Goal: Find specific page/section: Locate a particular part of the current website

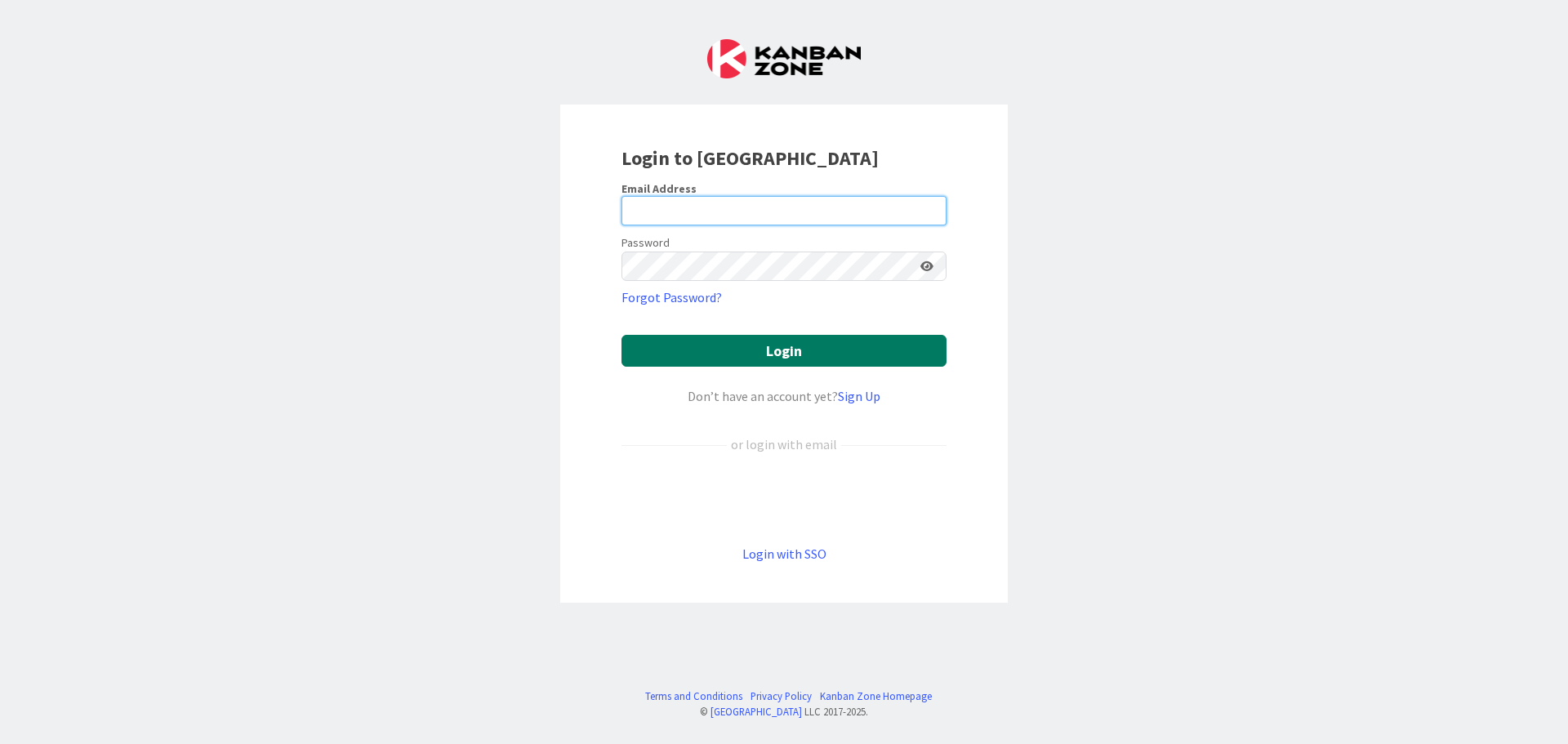
type input "[PERSON_NAME][EMAIL_ADDRESS][DOMAIN_NAME]"
click at [826, 354] on button "Login" at bounding box center [784, 351] width 325 height 32
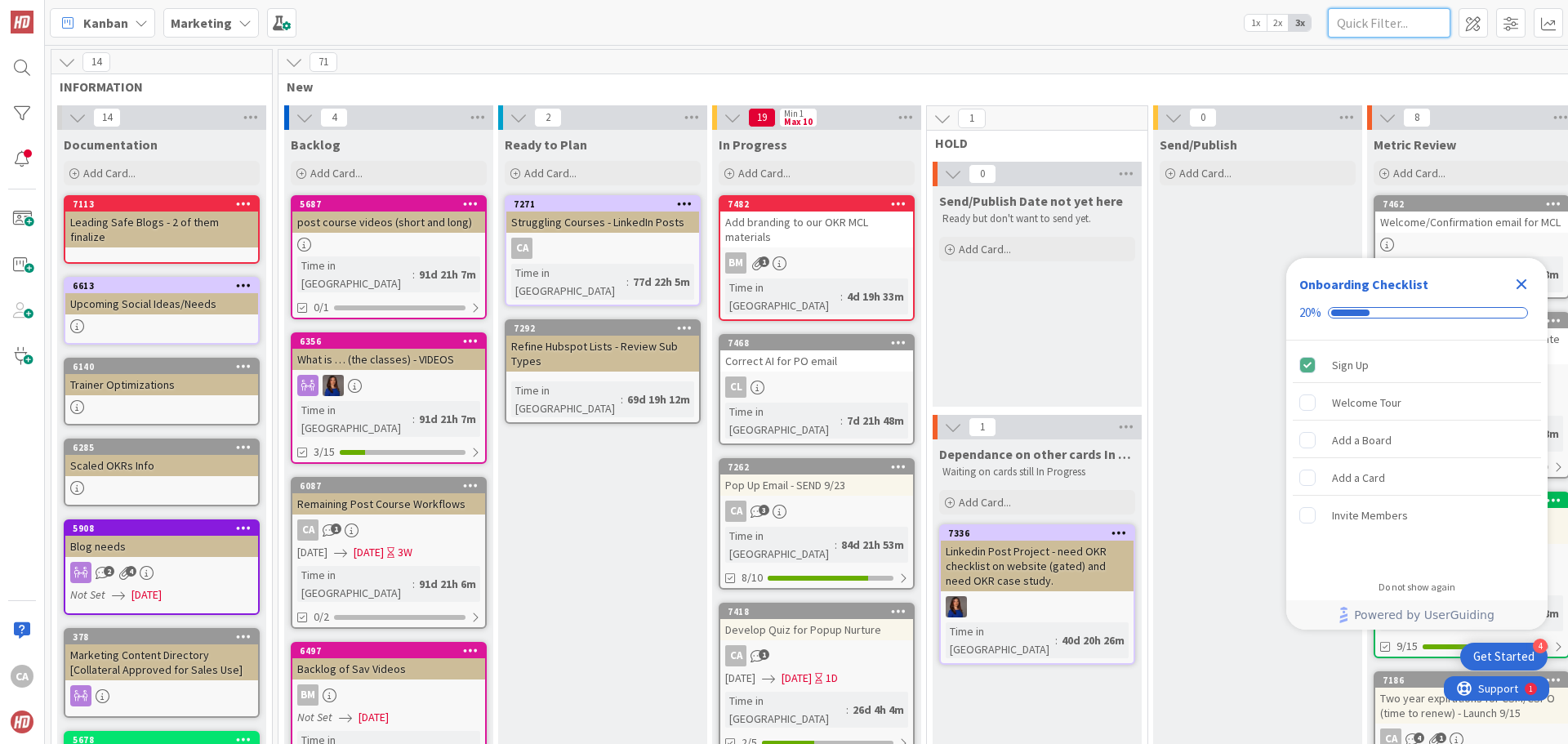
click at [1395, 26] on input "text" at bounding box center [1389, 23] width 122 height 30
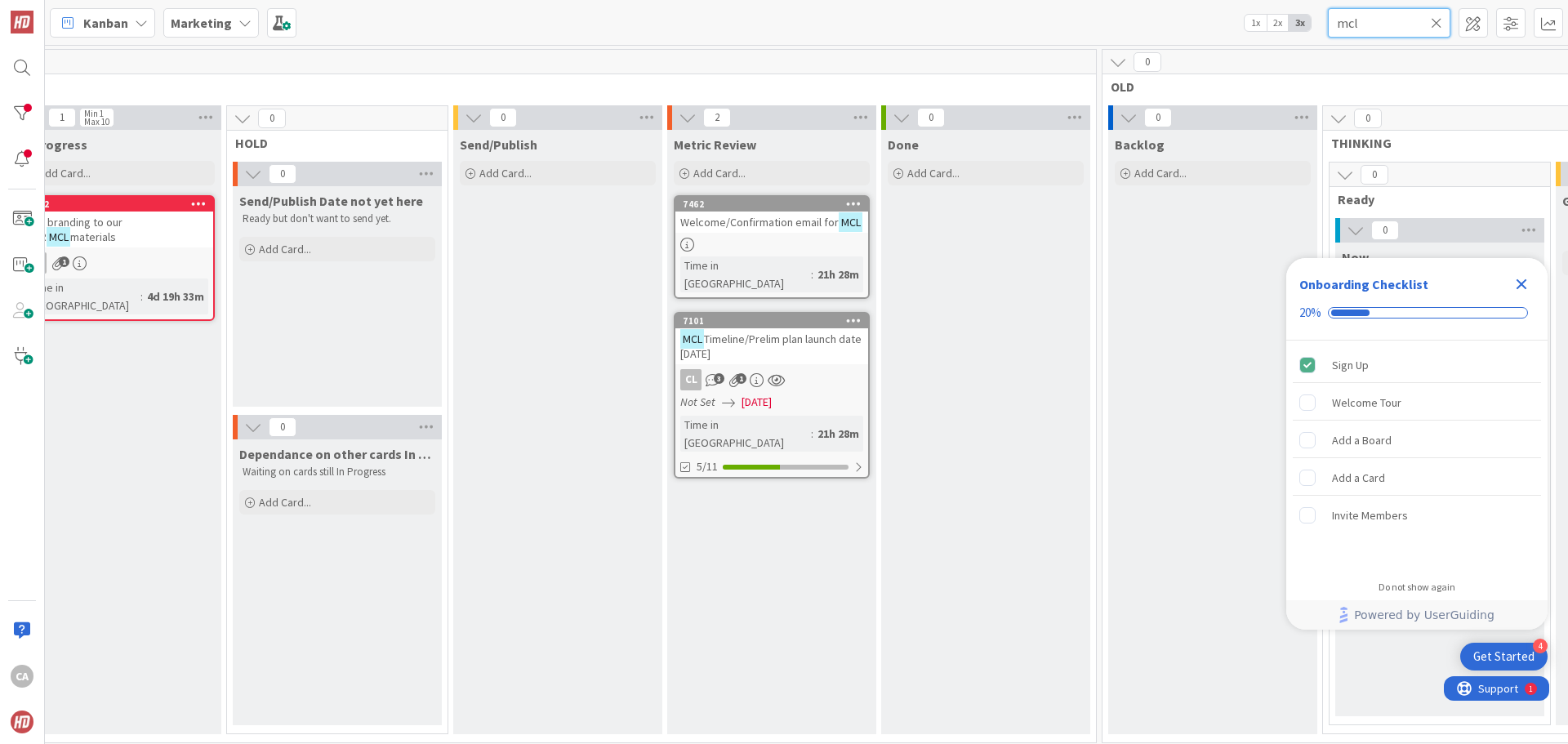
scroll to position [0, 702]
type input "mcl"
click at [809, 332] on span "Timeline/Prelim plan launch date [DATE]" at bounding box center [768, 346] width 182 height 30
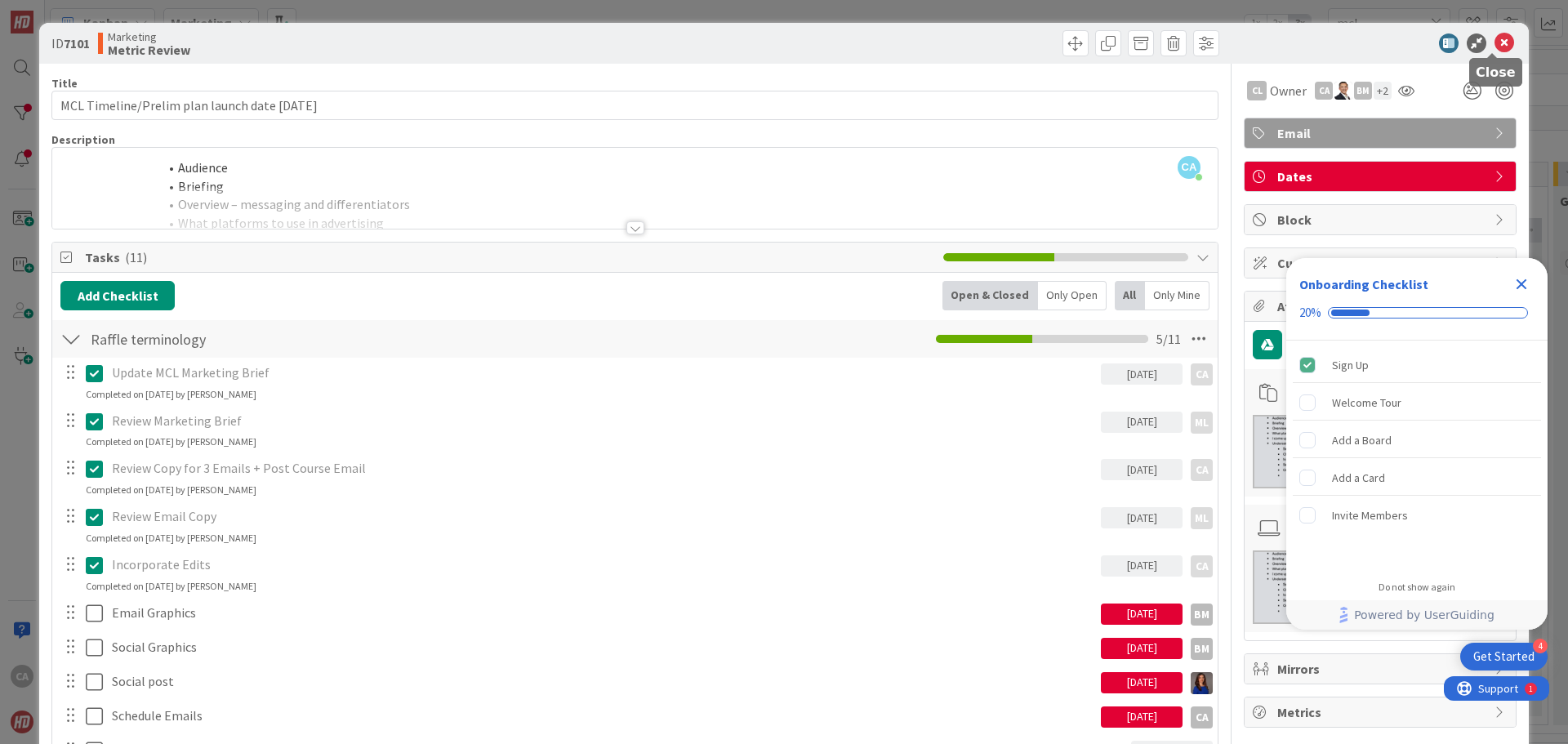
click at [1495, 45] on icon at bounding box center [1504, 44] width 20 height 20
